Goal: Task Accomplishment & Management: Use online tool/utility

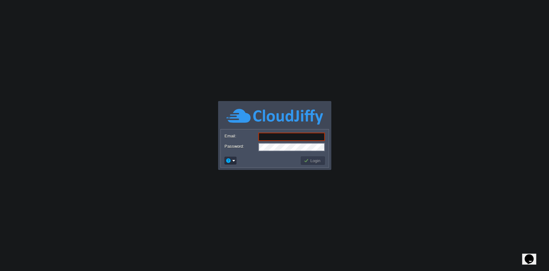
type input "[EMAIL_ADDRESS][DOMAIN_NAME]"
click at [314, 158] on button "Login" at bounding box center [313, 161] width 19 height 6
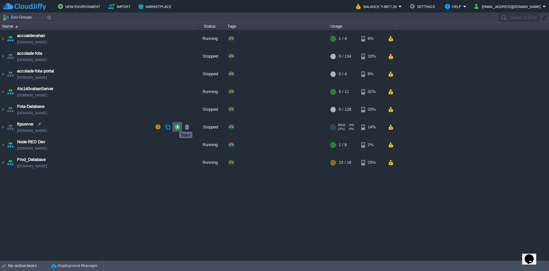
click at [179, 126] on button "button" at bounding box center [177, 127] width 6 height 6
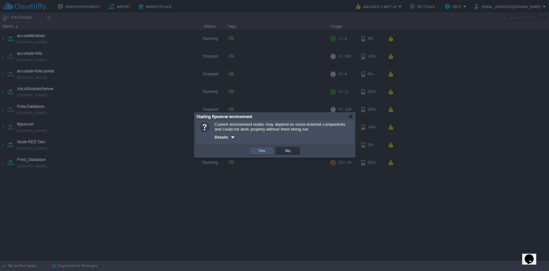
click at [266, 152] on button "Yes" at bounding box center [262, 151] width 11 height 6
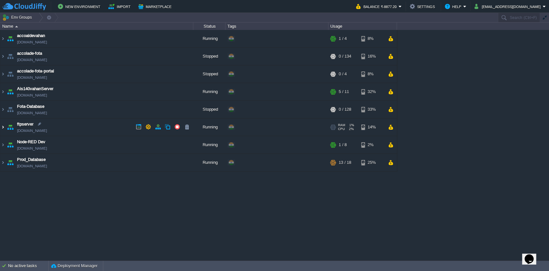
click at [2, 126] on img at bounding box center [2, 126] width 5 height 17
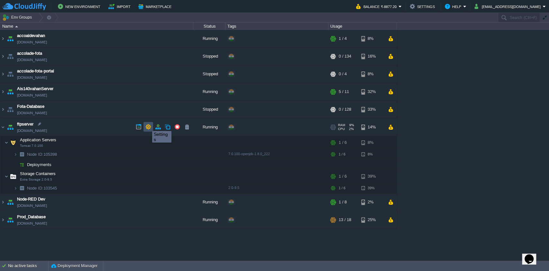
click at [147, 125] on button "button" at bounding box center [148, 127] width 6 height 6
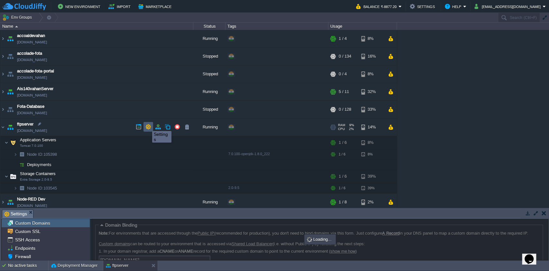
scroll to position [45, 0]
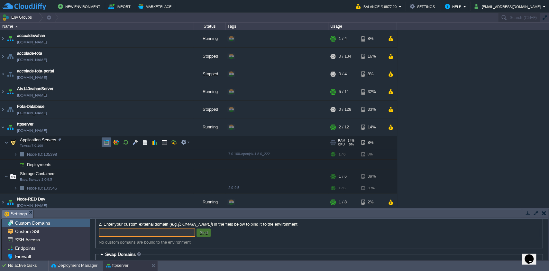
click at [109, 145] on button "button" at bounding box center [107, 142] width 6 height 6
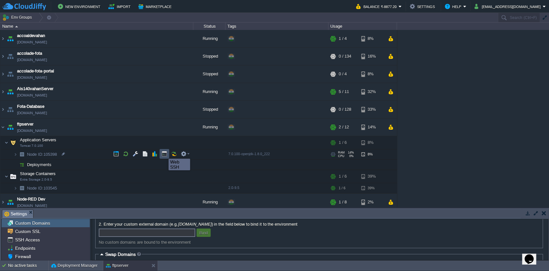
click at [166, 153] on button "button" at bounding box center [165, 154] width 6 height 6
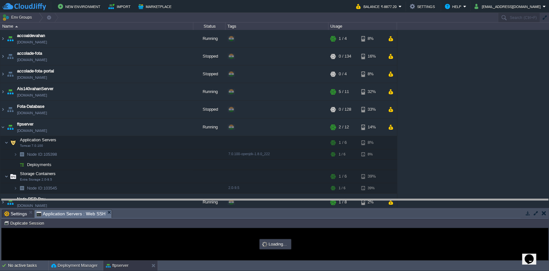
scroll to position [0, 0]
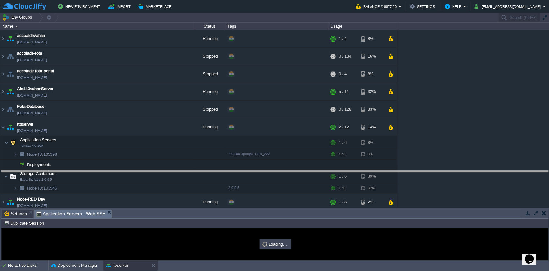
drag, startPoint x: 160, startPoint y: 218, endPoint x: 157, endPoint y: 174, distance: 43.2
type input "#000000"
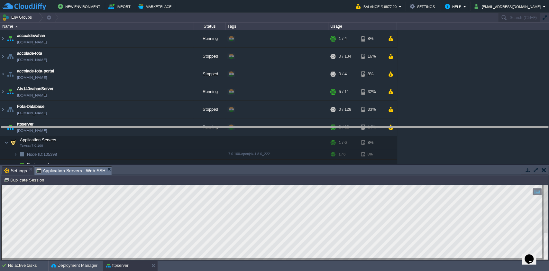
drag, startPoint x: 182, startPoint y: 174, endPoint x: 182, endPoint y: 134, distance: 40.2
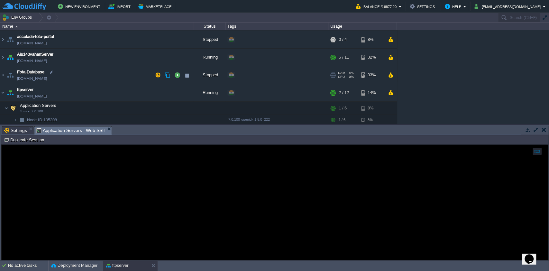
scroll to position [86, 0]
